Goal: Obtain resource: Download file/media

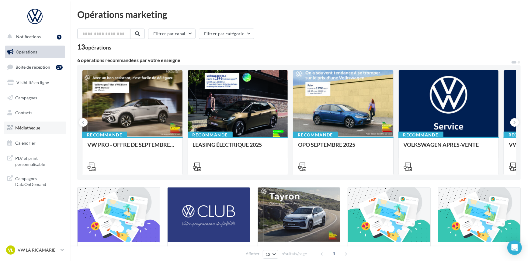
click at [33, 129] on span "Médiathèque" at bounding box center [27, 127] width 25 height 5
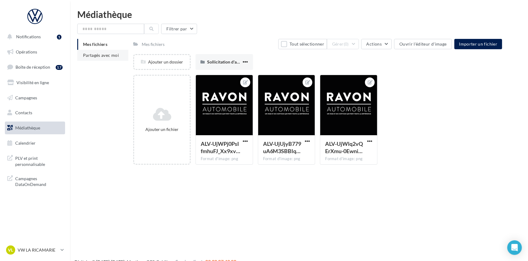
click at [96, 55] on span "Partagés avec moi" at bounding box center [101, 55] width 36 height 5
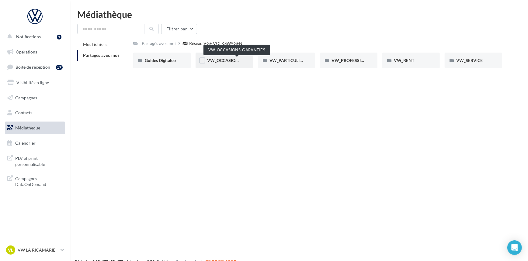
click at [227, 62] on span "VW_OCCASIONS_GARANTIES" at bounding box center [237, 60] width 60 height 5
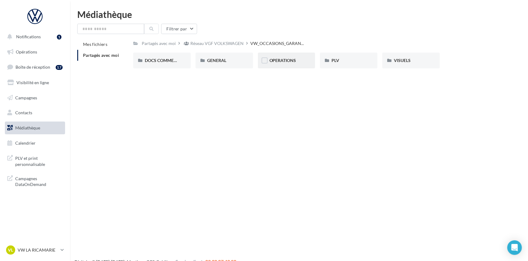
click at [305, 62] on div "OPERATIONS" at bounding box center [287, 61] width 58 height 16
click at [222, 67] on div "2_OP_CORNER_BEV" at bounding box center [225, 61] width 58 height 16
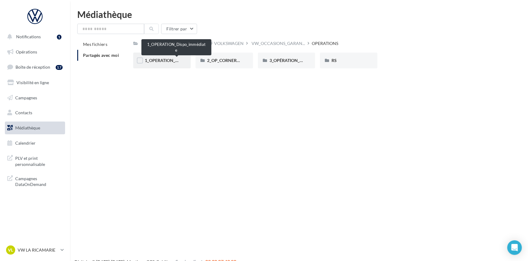
click at [154, 63] on span "1_OPERATION_Dispo_immédiate" at bounding box center [176, 60] width 63 height 5
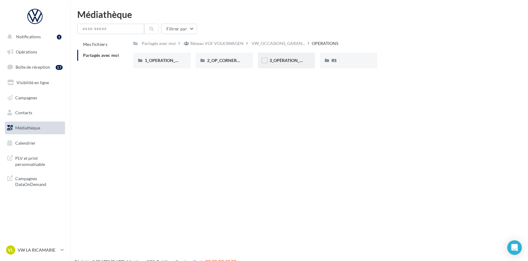
click at [286, 66] on div "3_OPÉRATION_OPO_VO_SKODA_CUPRA" at bounding box center [287, 61] width 58 height 16
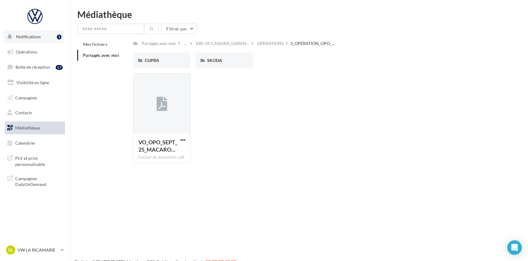
click at [36, 35] on span "Notifications" at bounding box center [28, 36] width 25 height 5
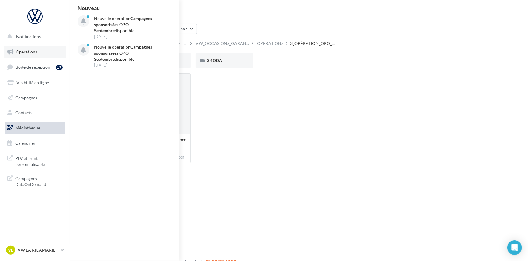
click at [33, 54] on link "Opérations" at bounding box center [35, 52] width 63 height 13
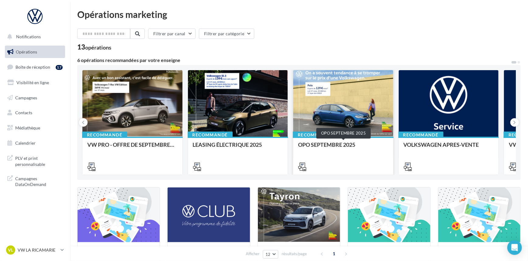
click at [348, 147] on div "OPO SEPTEMBRE 2025" at bounding box center [343, 148] width 90 height 12
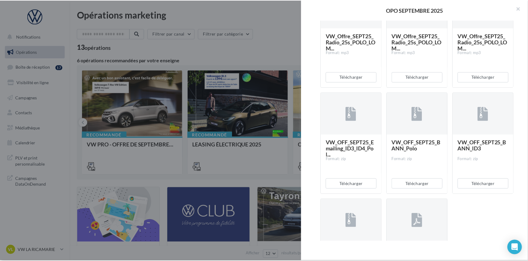
scroll to position [1277, 0]
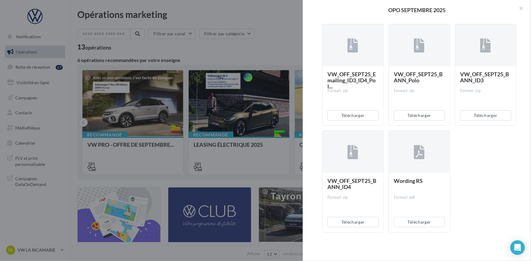
click at [188, 196] on div at bounding box center [265, 130] width 531 height 261
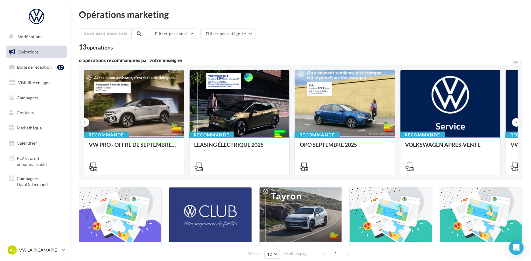
scroll to position [138, 0]
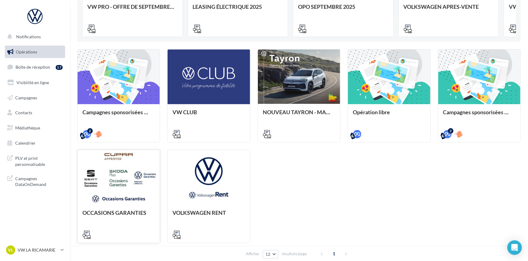
click at [149, 216] on div "OCCASIONS GARANTIES" at bounding box center [118, 216] width 72 height 12
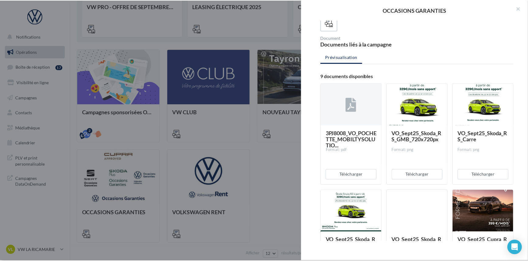
scroll to position [0, 0]
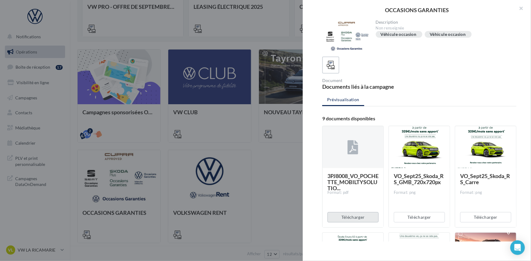
click at [370, 217] on button "Télécharger" at bounding box center [352, 217] width 51 height 10
click at [255, 55] on div at bounding box center [265, 130] width 531 height 261
